Goal: Entertainment & Leisure: Consume media (video, audio)

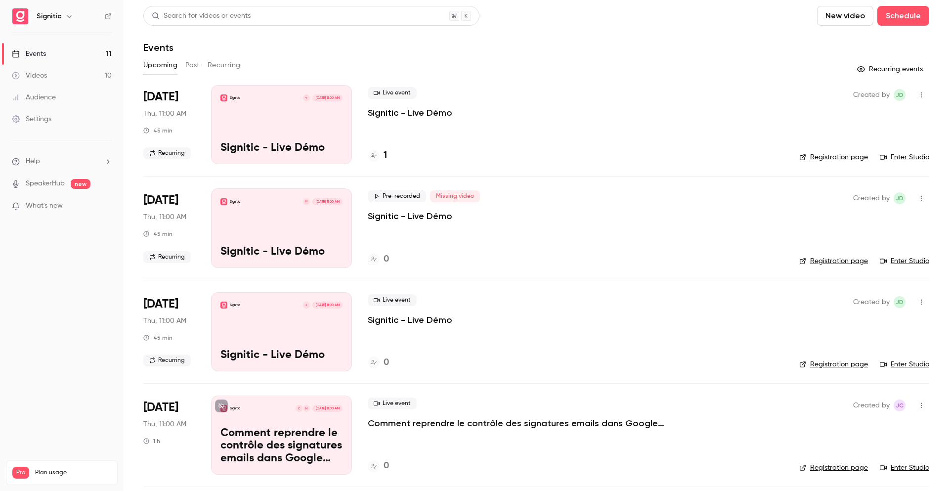
click at [193, 62] on button "Past" at bounding box center [192, 65] width 14 height 16
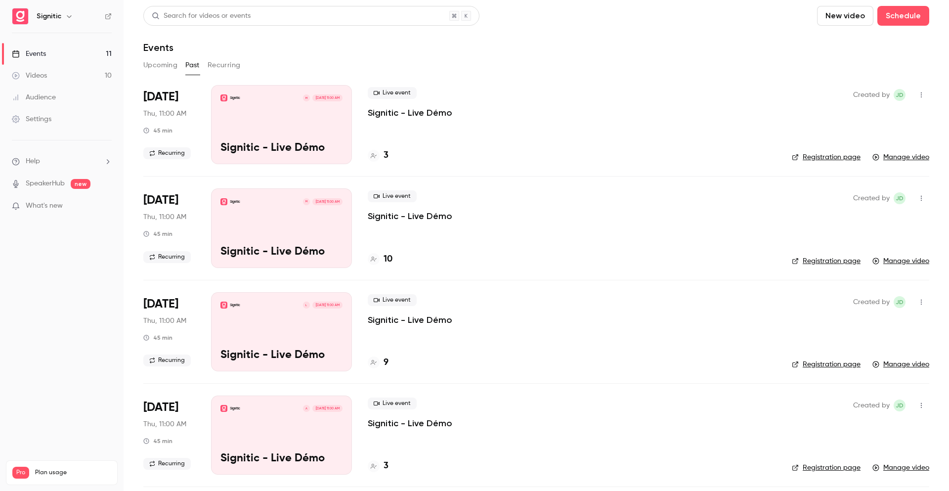
click at [427, 118] on p "Signitic - Live Démo" at bounding box center [410, 113] width 85 height 12
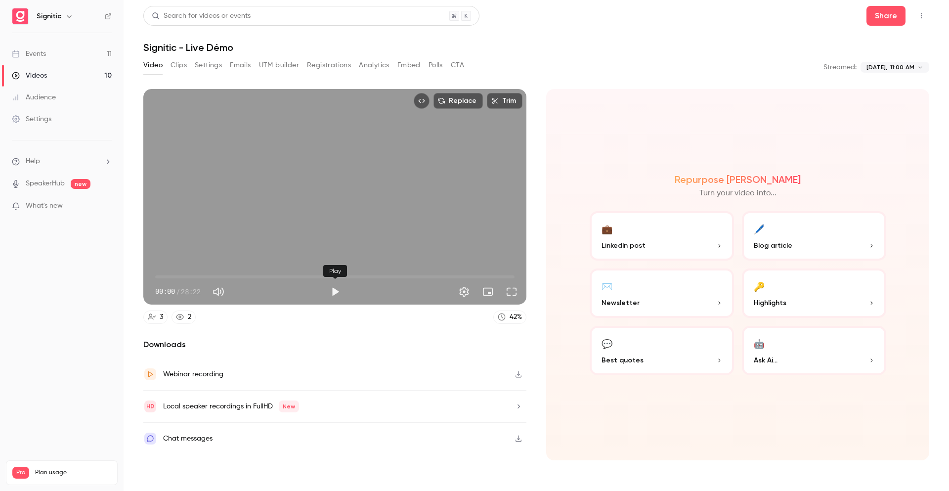
click at [336, 294] on button "Play" at bounding box center [335, 292] width 20 height 20
click at [340, 288] on button "Pause" at bounding box center [335, 292] width 20 height 20
click at [332, 290] on button "Play" at bounding box center [335, 292] width 20 height 20
click at [466, 290] on button "Settings" at bounding box center [464, 292] width 20 height 20
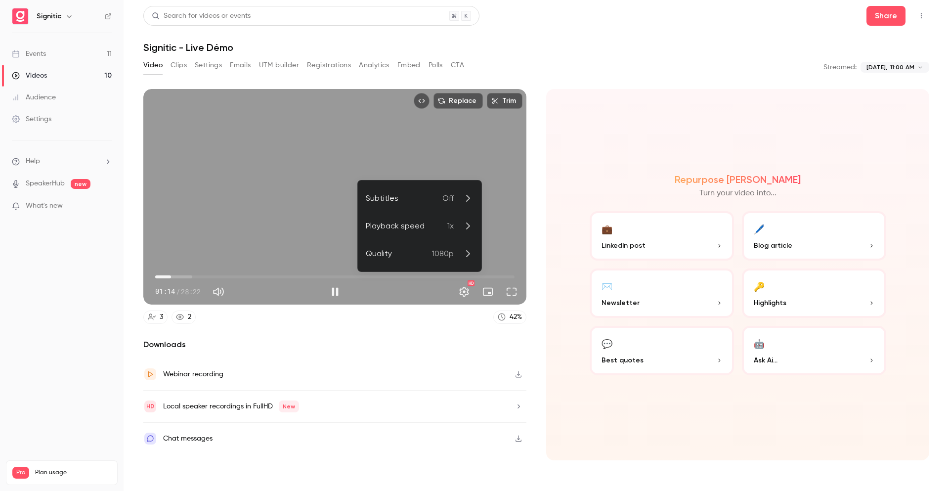
click at [457, 229] on p "1x" at bounding box center [460, 226] width 26 height 12
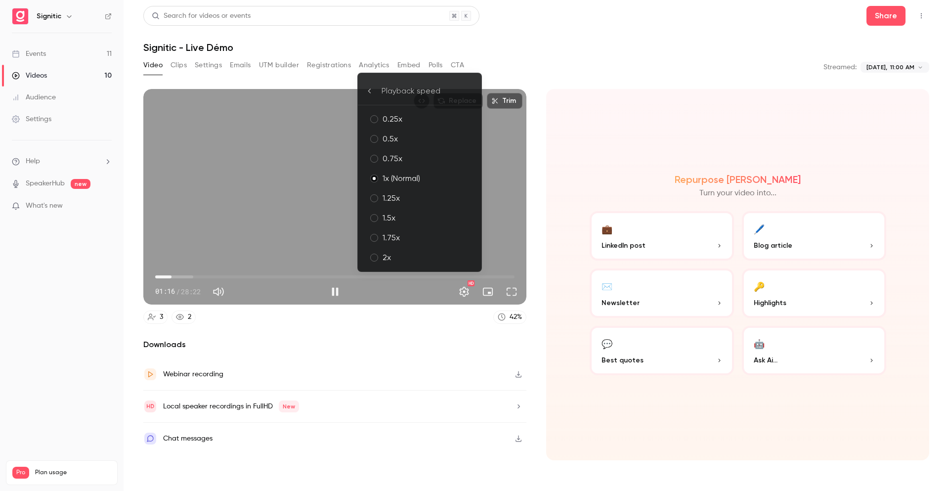
click at [399, 255] on div "2x" at bounding box center [428, 258] width 91 height 12
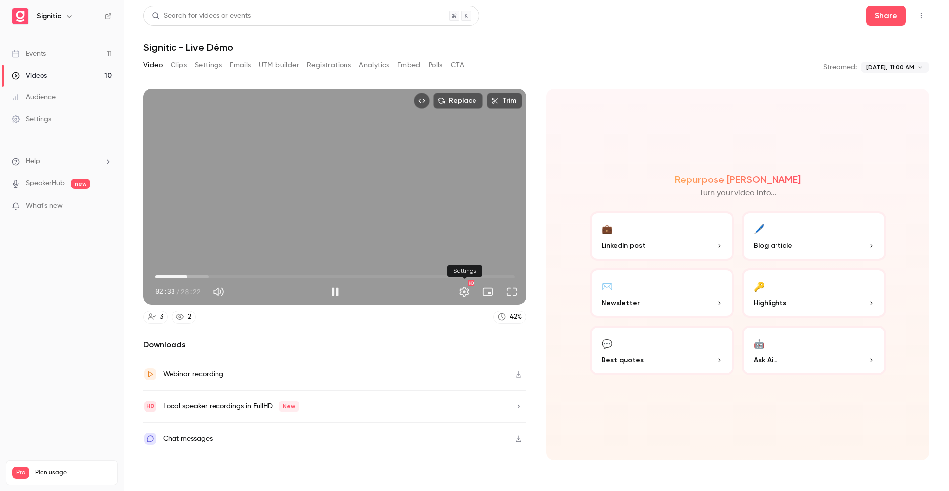
click at [466, 295] on button "Settings" at bounding box center [464, 292] width 20 height 20
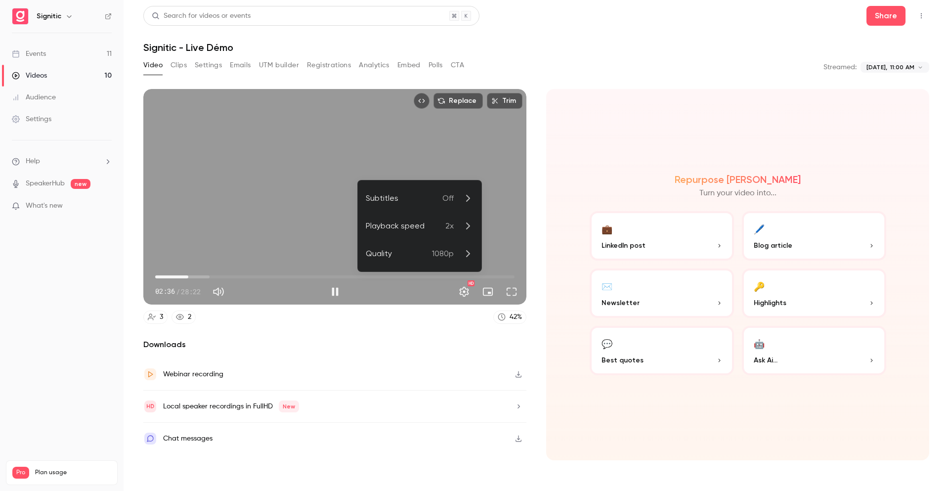
click at [431, 229] on div "Playback speed" at bounding box center [406, 226] width 80 height 12
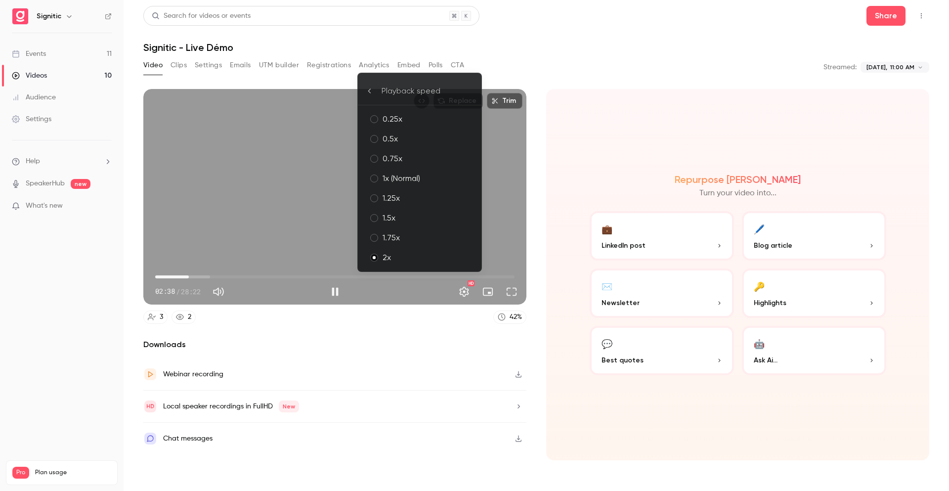
click at [416, 216] on div "1.5x" at bounding box center [428, 218] width 91 height 12
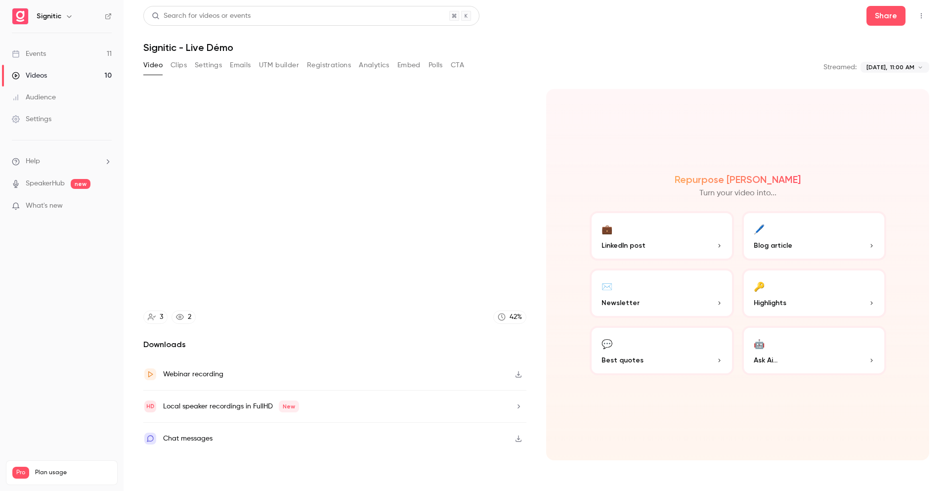
type input "*****"
click at [504, 317] on icon at bounding box center [501, 316] width 7 height 7
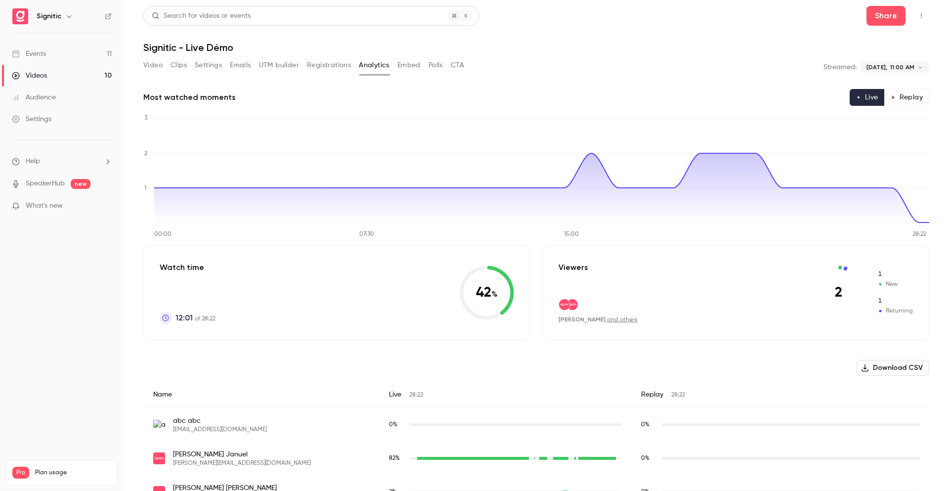
click at [149, 60] on button "Video" at bounding box center [152, 65] width 19 height 16
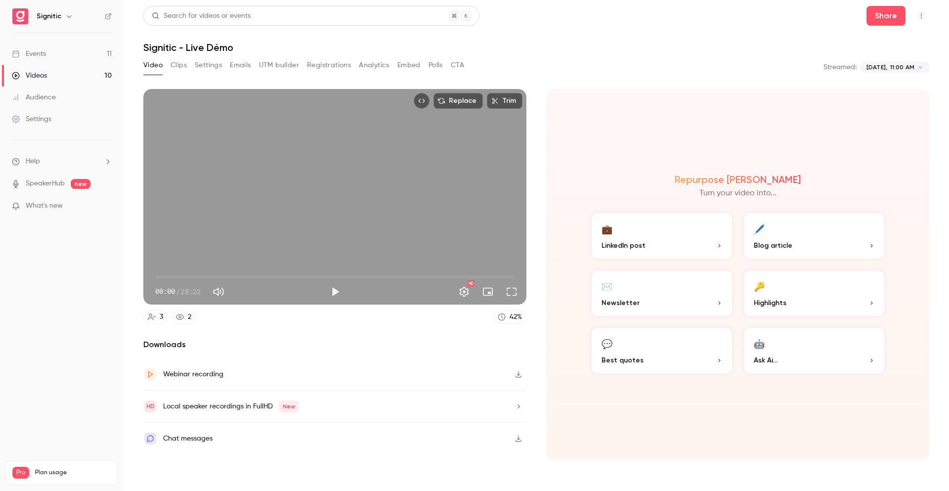
click at [333, 290] on button "Play" at bounding box center [335, 292] width 20 height 20
click at [196, 272] on span "00:00" at bounding box center [334, 277] width 359 height 16
click at [211, 272] on span "03:12" at bounding box center [334, 277] width 359 height 16
click at [223, 273] on span "05:20" at bounding box center [334, 277] width 359 height 16
click at [233, 275] on span "06:10" at bounding box center [334, 277] width 359 height 16
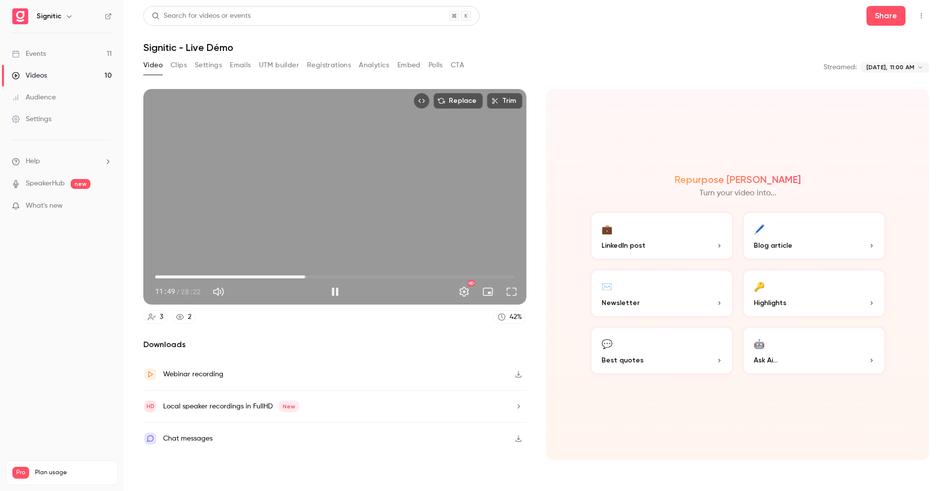
click at [305, 273] on span "11:49" at bounding box center [334, 277] width 359 height 16
click at [322, 273] on span "13:09" at bounding box center [334, 277] width 359 height 16
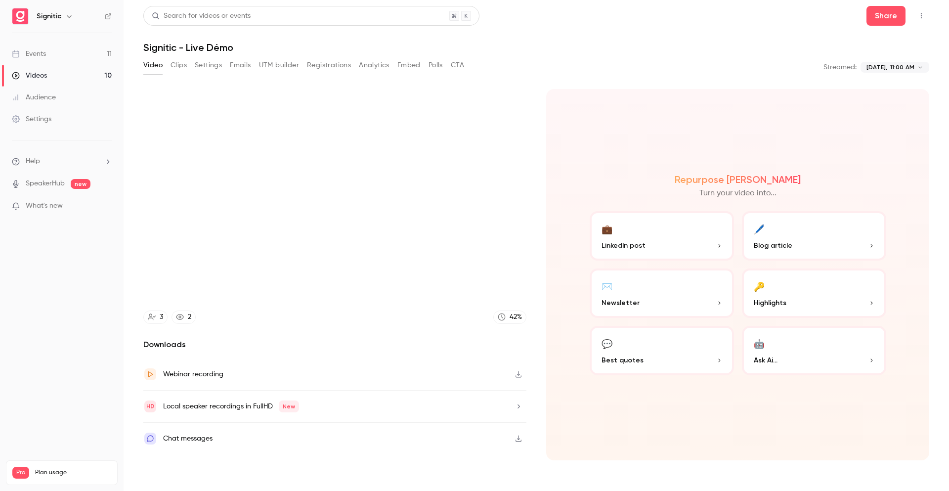
type input "*****"
